Goal: Check status: Check status

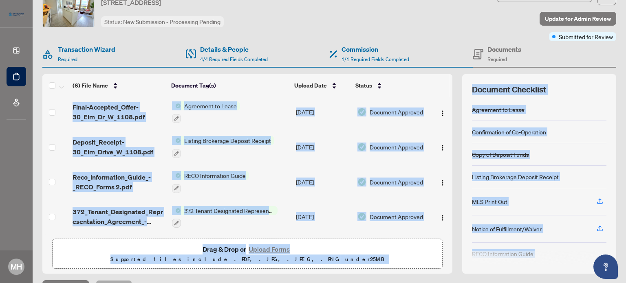
scroll to position [53, 0]
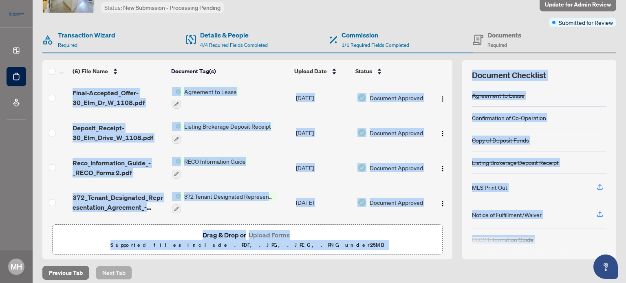
drag, startPoint x: 443, startPoint y: 191, endPoint x: 457, endPoint y: 278, distance: 87.4
click at [457, 278] on div "Deal Processing / View Transaction Transaction saved a day ago Ticket #: 10077 …" at bounding box center [329, 119] width 580 height 322
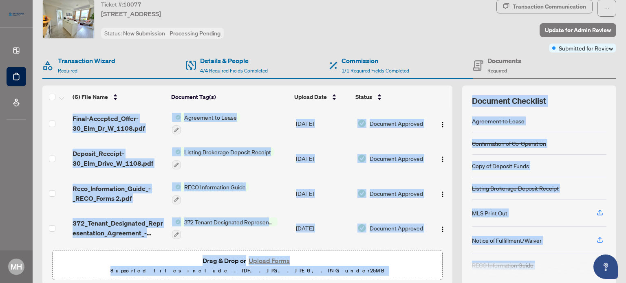
scroll to position [0, 0]
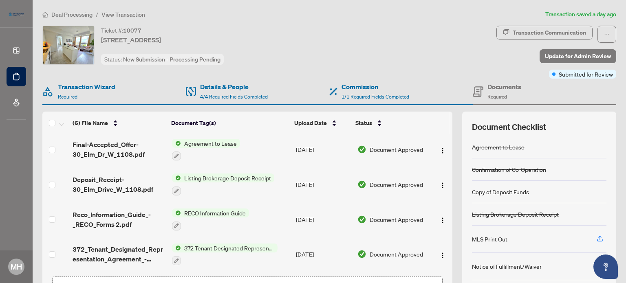
click at [445, 72] on div "Ticket #: 10077 [STREET_ADDRESS] Status: New Submission - Processing Pending" at bounding box center [268, 52] width 454 height 53
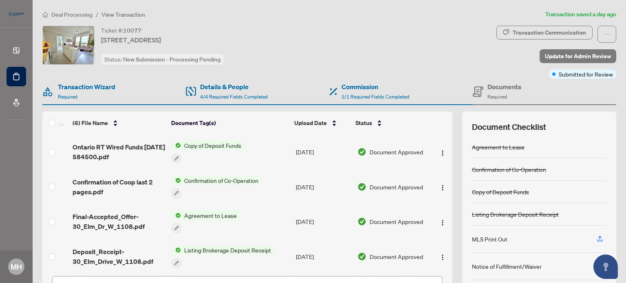
click at [64, 14] on span "Deal Processing" at bounding box center [71, 14] width 41 height 7
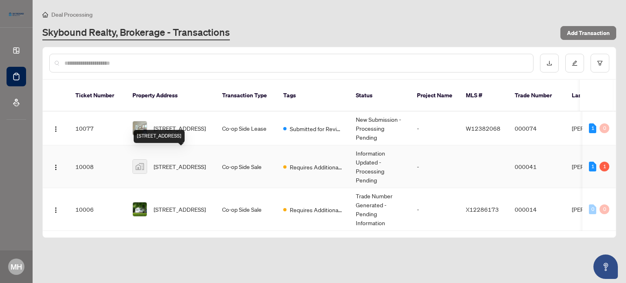
click at [185, 162] on span "[STREET_ADDRESS]" at bounding box center [180, 166] width 52 height 9
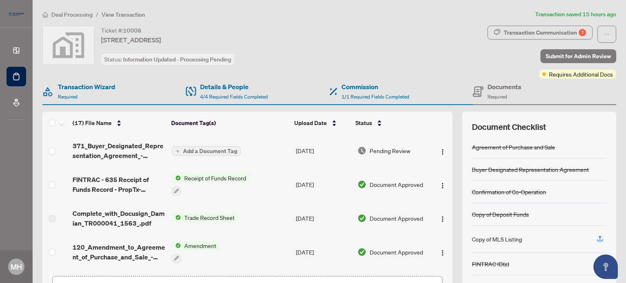
click at [557, 33] on div "Transaction Communication 1" at bounding box center [545, 32] width 82 height 13
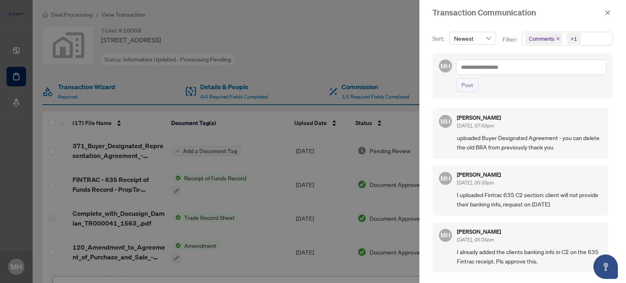
click at [346, 53] on div at bounding box center [313, 141] width 626 height 283
click at [606, 11] on icon "close" at bounding box center [608, 13] width 6 height 6
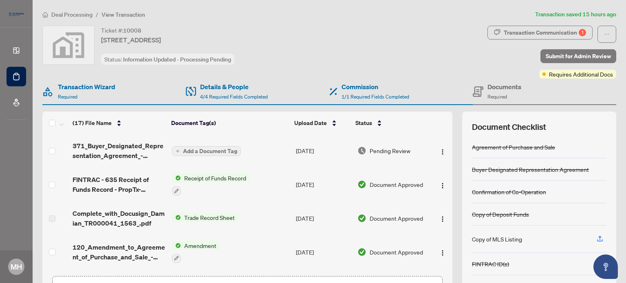
click at [61, 10] on li "Deal Processing" at bounding box center [67, 14] width 50 height 9
click at [61, 12] on span "Deal Processing" at bounding box center [71, 14] width 41 height 7
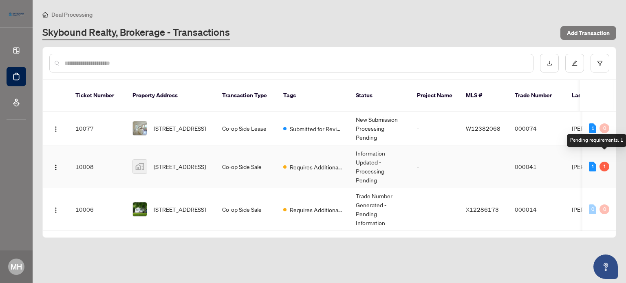
click at [606, 162] on div "1" at bounding box center [605, 167] width 10 height 10
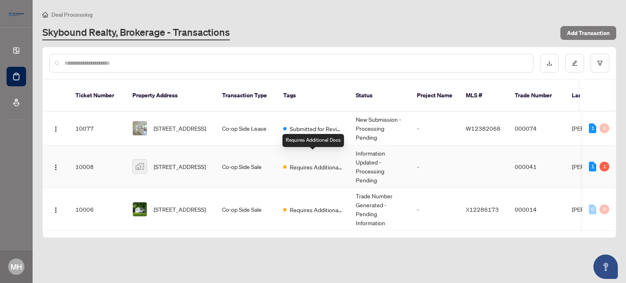
click at [321, 163] on span "Requires Additional Docs" at bounding box center [316, 167] width 53 height 9
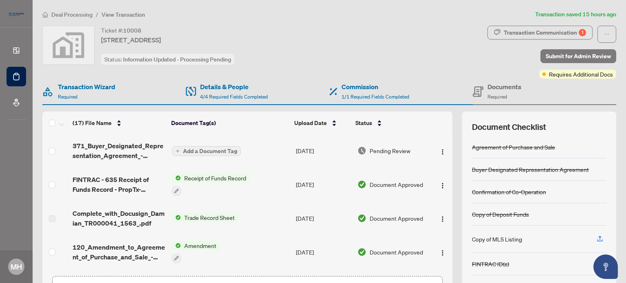
click at [57, 14] on span "Deal Processing" at bounding box center [71, 14] width 41 height 7
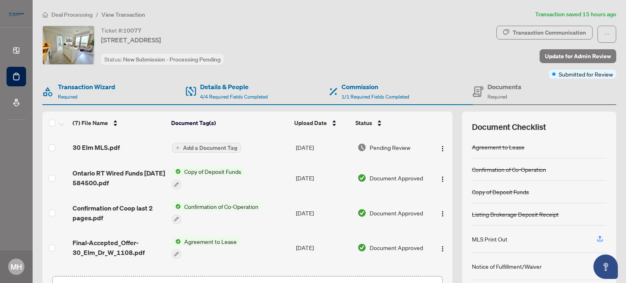
scroll to position [57, 0]
